Goal: Information Seeking & Learning: Learn about a topic

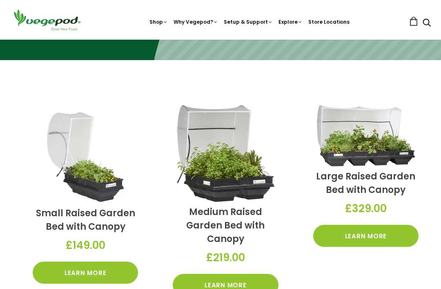
scroll to position [163, 0]
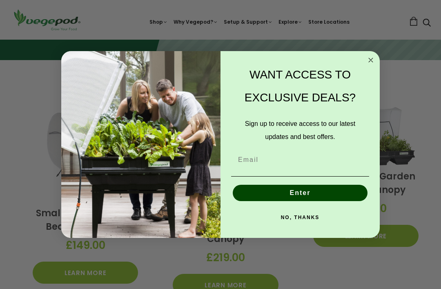
click at [373, 65] on circle "Close dialog" at bounding box center [370, 60] width 9 height 9
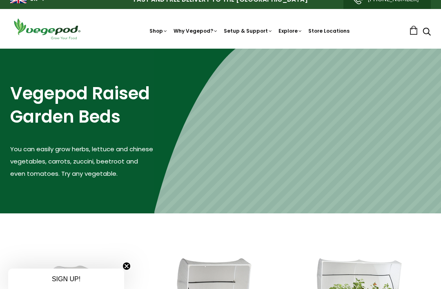
scroll to position [0, 0]
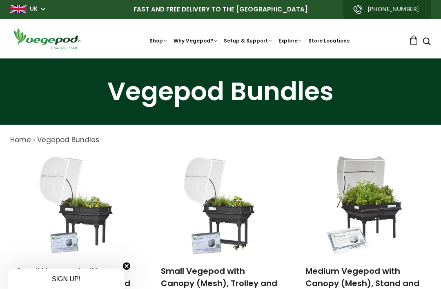
click at [283, 134] on link "How to Fill Your Vegepod" at bounding box center [277, 137] width 112 height 21
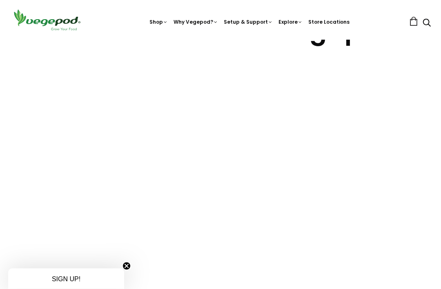
scroll to position [68, 0]
click at [306, 97] on link "Kitchen Garden Assembly" at bounding box center [277, 98] width 112 height 21
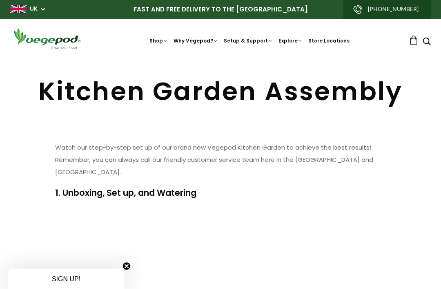
click at [252, 33] on nav "Shop Vegepod Bundles Vegepods Stands & Trolleys Kitchen Garden Accessories & Ot…" at bounding box center [249, 39] width 319 height 12
click at [288, 99] on link "Vegepod Assembly" at bounding box center [277, 96] width 112 height 21
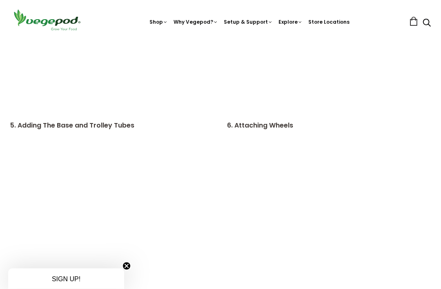
scroll to position [1684, 0]
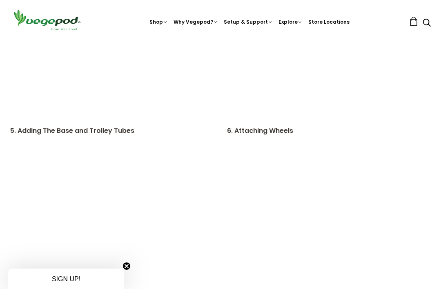
click at [221, 40] on img at bounding box center [221, 40] width 0 height 0
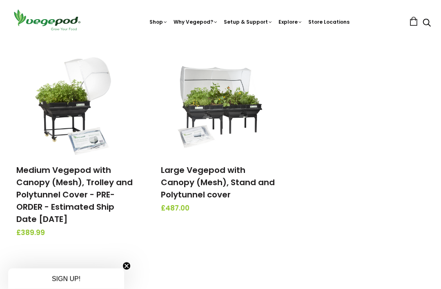
scroll to position [308, 0]
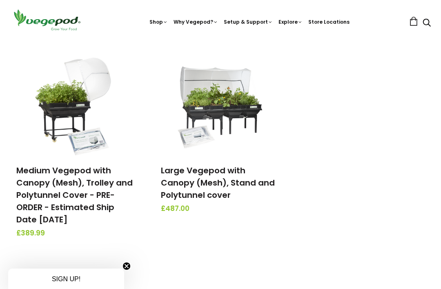
click at [246, 107] on img at bounding box center [221, 104] width 86 height 102
click at [234, 105] on img at bounding box center [221, 104] width 86 height 102
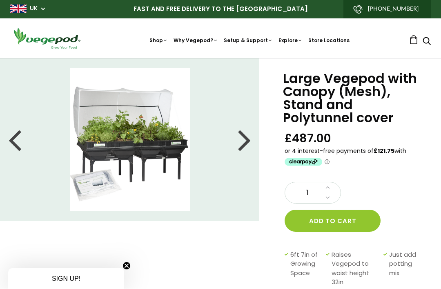
scroll to position [0, 0]
click at [231, 145] on li at bounding box center [130, 139] width 260 height 143
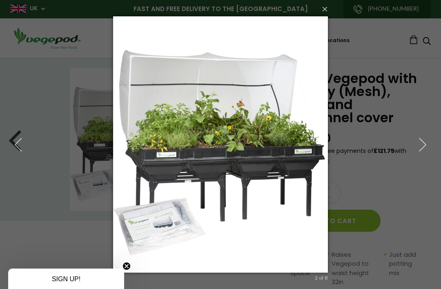
click at [328, 7] on button "×" at bounding box center [223, 9] width 215 height 18
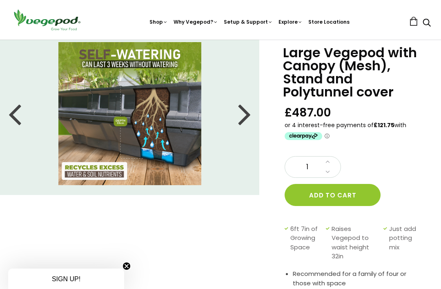
scroll to position [0, 0]
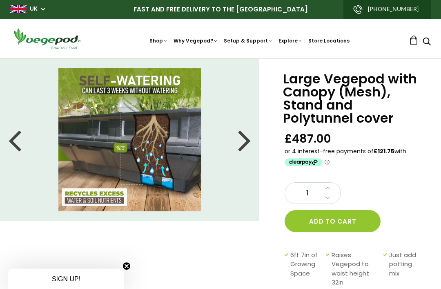
click at [152, 135] on img at bounding box center [129, 139] width 143 height 143
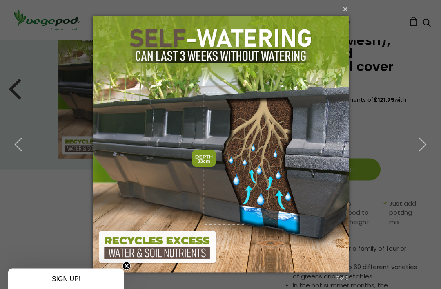
scroll to position [52, 0]
click at [424, 152] on icon "button" at bounding box center [422, 144] width 15 height 15
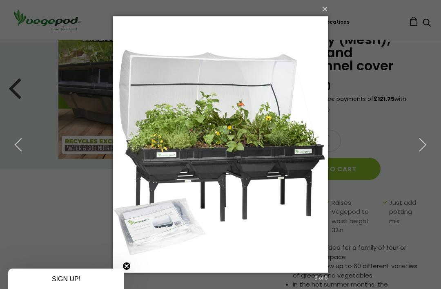
click at [425, 152] on icon "button" at bounding box center [422, 144] width 15 height 15
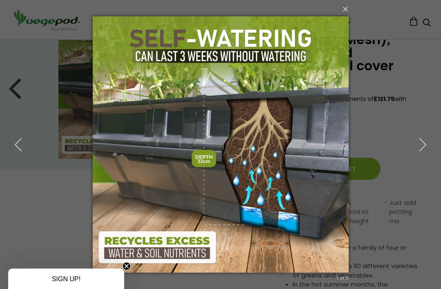
click at [421, 152] on icon "button" at bounding box center [422, 144] width 15 height 15
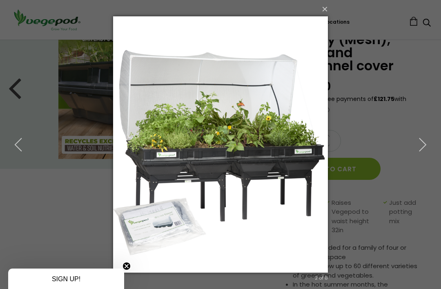
click at [437, 163] on button "button" at bounding box center [422, 144] width 37 height 45
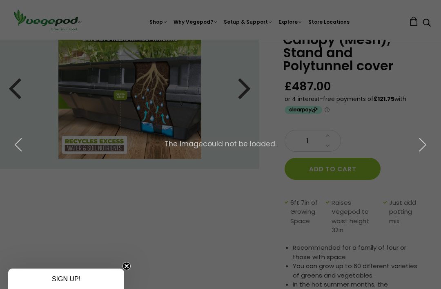
click at [422, 152] on icon "button" at bounding box center [422, 144] width 15 height 15
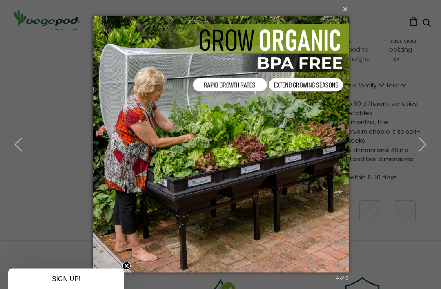
scroll to position [215, 0]
click at [350, 16] on button "×" at bounding box center [223, 9] width 256 height 18
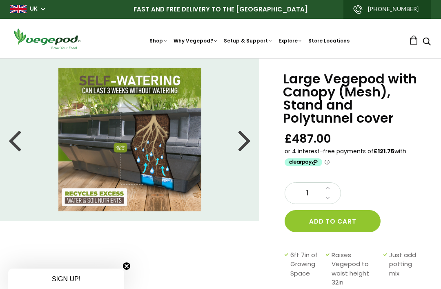
click at [348, 16] on p "FAST AND FREE DELIVERY TO THE [GEOGRAPHIC_DATA]" at bounding box center [220, 9] width 421 height 19
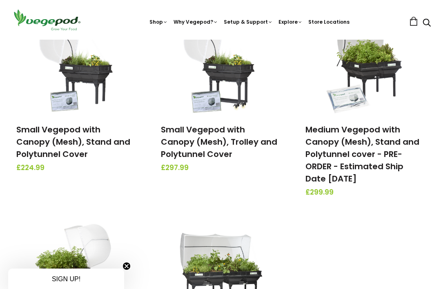
scroll to position [138, 0]
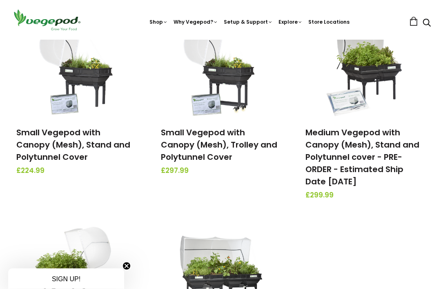
click at [69, 140] on link "Small Vegepod with Canopy (Mesh), Stand and Polytunnel Cover" at bounding box center [73, 145] width 114 height 36
